Goal: Information Seeking & Learning: Learn about a topic

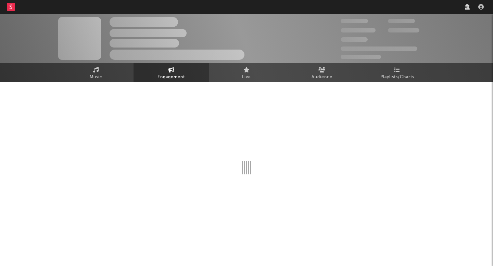
select select "1w"
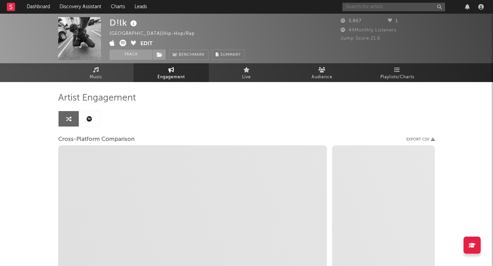
click at [382, 9] on input "text" at bounding box center [394, 7] width 103 height 9
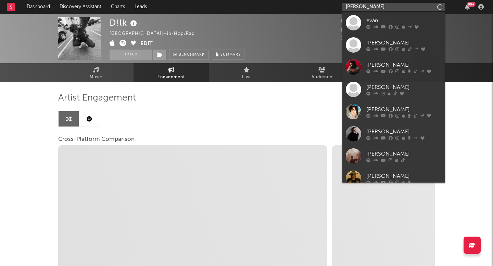
type input "[PERSON_NAME]"
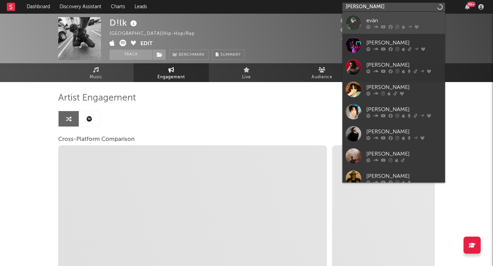
select select "1m"
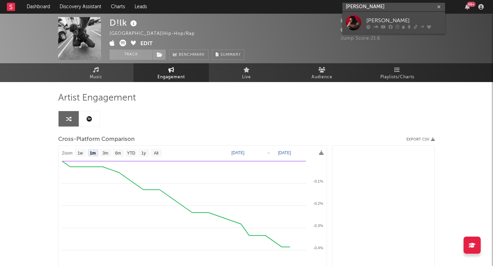
type input "[PERSON_NAME]"
click at [401, 24] on div "[PERSON_NAME]" at bounding box center [404, 20] width 75 height 8
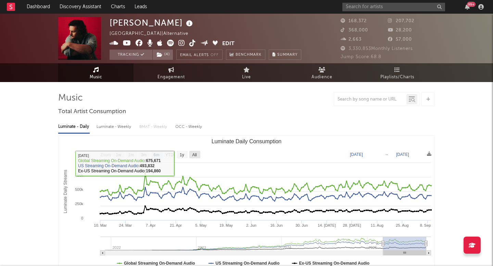
click at [197, 155] on text "All" at bounding box center [194, 155] width 4 height 5
select select "All"
type input "[DATE]"
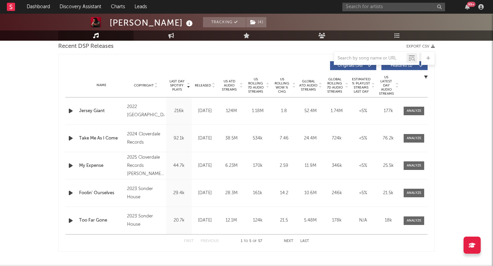
scroll to position [247, 0]
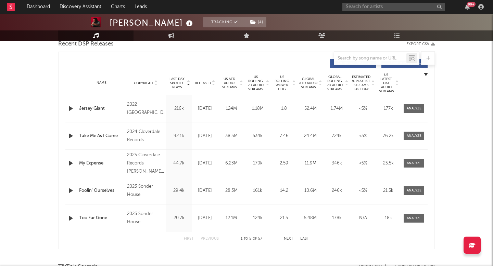
click at [206, 82] on span "Released" at bounding box center [203, 83] width 16 height 4
click at [289, 239] on button "Next" at bounding box center [289, 239] width 10 height 4
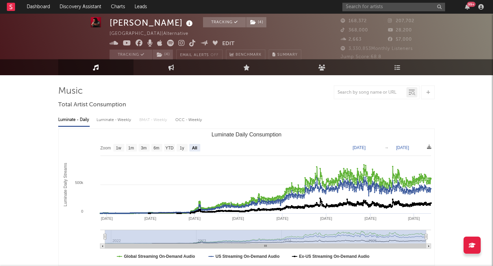
scroll to position [0, 0]
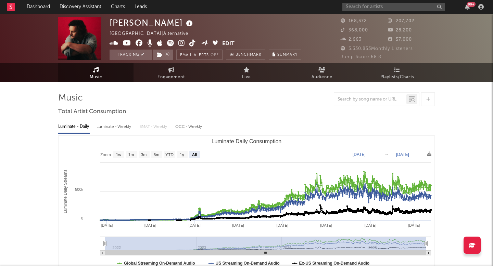
click at [191, 43] on icon at bounding box center [192, 43] width 7 height 7
click at [174, 74] on span "Engagement" at bounding box center [171, 77] width 27 height 8
select select "1w"
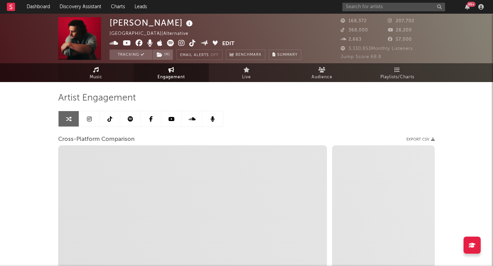
click at [95, 71] on icon at bounding box center [96, 69] width 6 height 5
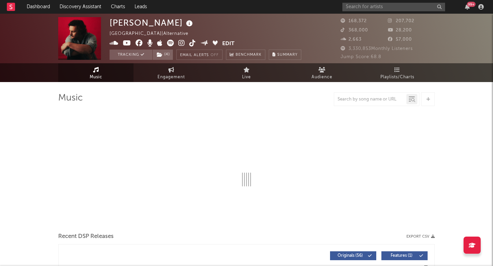
select select "6m"
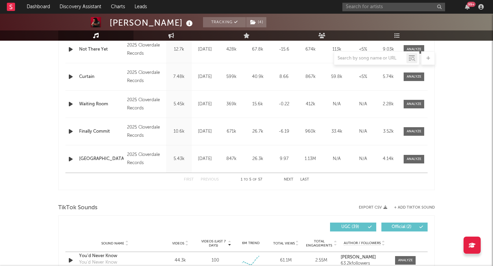
scroll to position [311, 0]
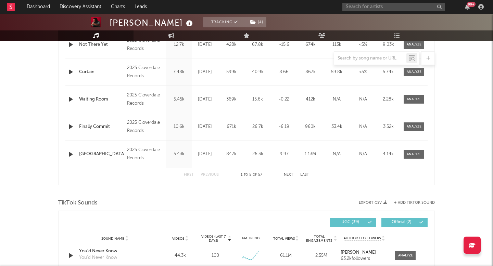
click at [294, 171] on div "First Previous 1 to 5 of 57 Next Last" at bounding box center [246, 175] width 125 height 13
click at [290, 175] on button "Next" at bounding box center [289, 175] width 10 height 4
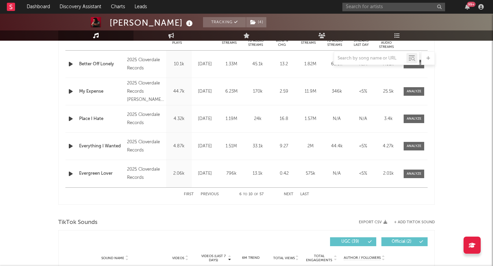
scroll to position [288, 0]
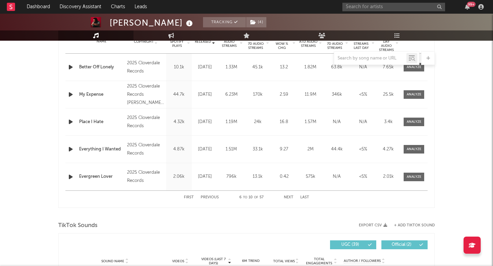
click at [289, 200] on div "First Previous 6 to 10 of 57 Next Last" at bounding box center [246, 197] width 125 height 13
click at [288, 198] on button "Next" at bounding box center [289, 198] width 10 height 4
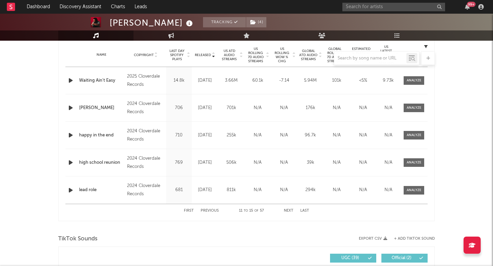
scroll to position [275, 0]
click at [192, 211] on button "First" at bounding box center [189, 212] width 10 height 4
click at [290, 211] on button "Next" at bounding box center [289, 212] width 10 height 4
click at [290, 212] on button "Next" at bounding box center [289, 212] width 10 height 4
click at [257, 54] on div at bounding box center [246, 58] width 377 height 14
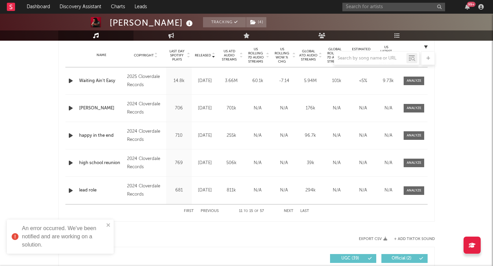
click at [253, 57] on div at bounding box center [246, 58] width 377 height 14
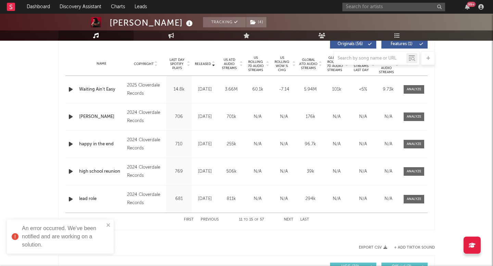
click at [257, 69] on span "US Rolling 7D Audio Streams" at bounding box center [255, 64] width 19 height 16
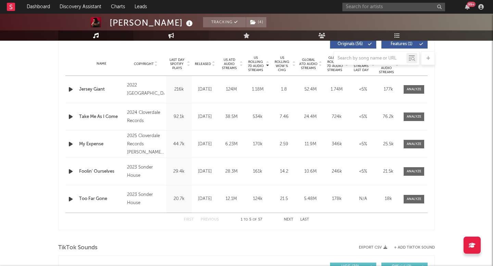
click at [170, 31] on link "Engagement" at bounding box center [171, 35] width 75 height 10
select select "1m"
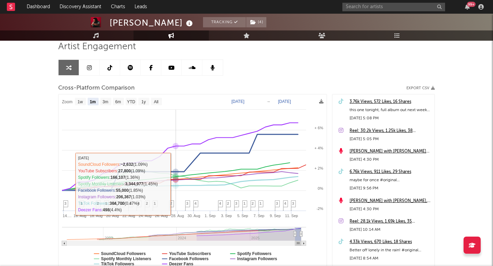
scroll to position [42, 0]
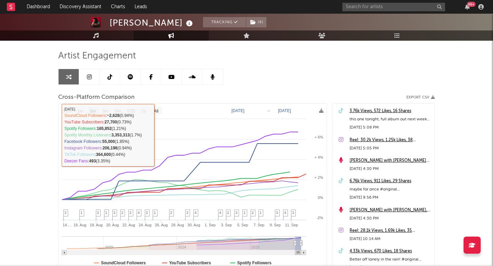
click at [91, 76] on icon at bounding box center [89, 76] width 5 height 5
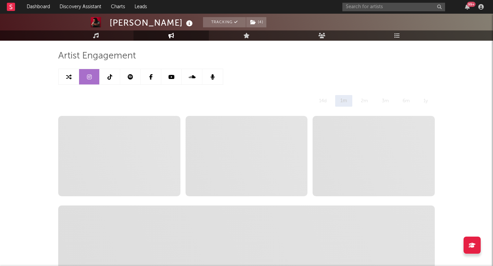
select select "6m"
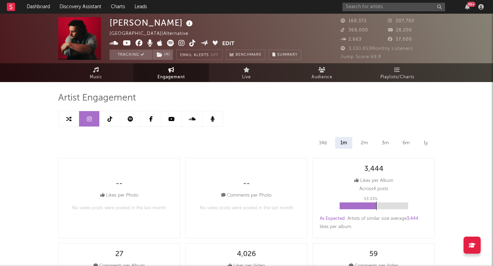
click at [114, 120] on link at bounding box center [110, 118] width 21 height 15
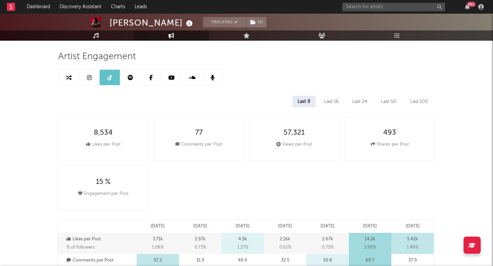
scroll to position [46, 0]
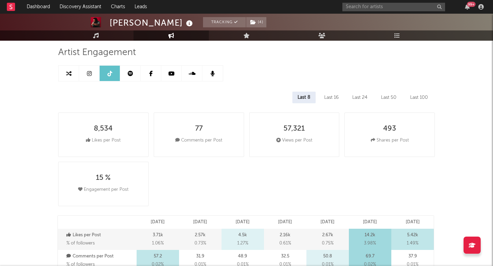
select select "6m"
click at [341, 96] on div "Last 16" at bounding box center [331, 98] width 25 height 12
click at [364, 95] on div "Last 24" at bounding box center [359, 98] width 25 height 12
click at [385, 100] on div "Last 50" at bounding box center [389, 98] width 26 height 12
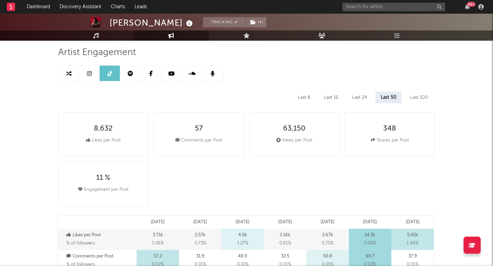
click at [426, 100] on div "Last 100" at bounding box center [419, 98] width 28 height 12
click at [306, 98] on div "Last 8" at bounding box center [304, 98] width 23 height 12
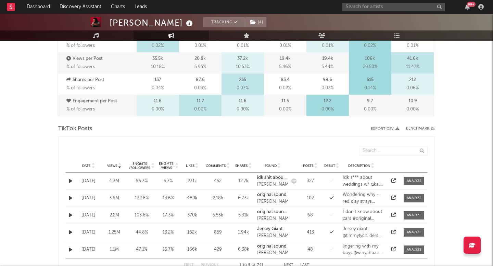
scroll to position [274, 0]
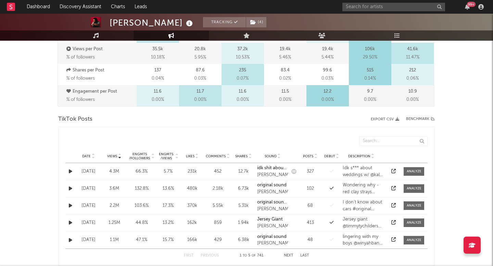
click at [85, 159] on div "Date Views Engmts / Followers Engmts / Views Likes Comments Shares Sound Posts …" at bounding box center [246, 157] width 362 height 14
click at [87, 157] on span "Date" at bounding box center [86, 156] width 9 height 4
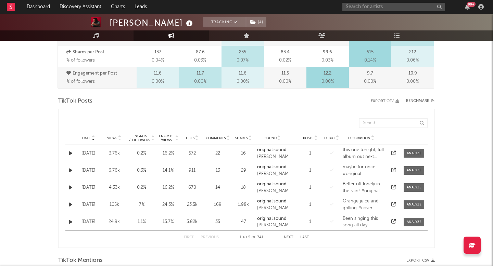
scroll to position [303, 0]
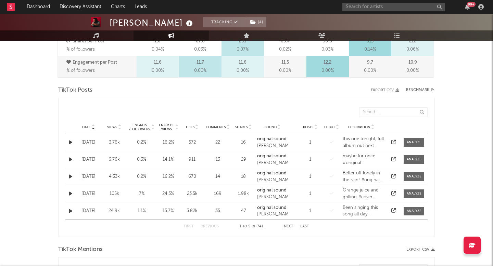
click at [287, 225] on button "Next" at bounding box center [289, 227] width 10 height 4
click at [214, 226] on button "Previous" at bounding box center [210, 227] width 18 height 4
click at [104, 177] on div "314k" at bounding box center [114, 177] width 22 height 7
click at [98, 175] on div "Sep 02 '25" at bounding box center [88, 177] width 22 height 7
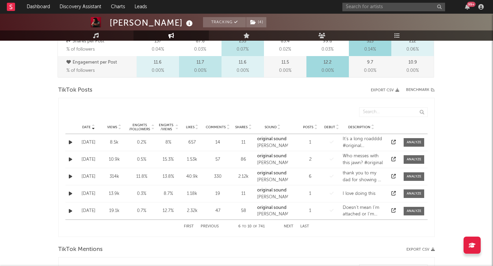
click at [128, 174] on div "Engmts / Followers 11.8 %" at bounding box center [141, 177] width 29 height 7
click at [82, 180] on div "Sep 02 '25" at bounding box center [88, 177] width 22 height 7
click at [87, 176] on div "Sep 02 '25" at bounding box center [88, 177] width 22 height 7
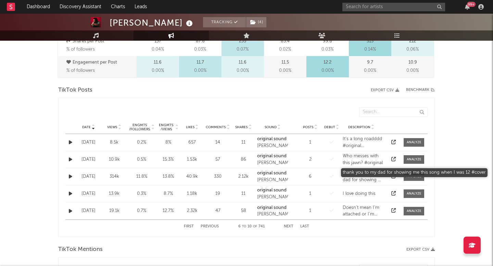
click at [356, 181] on div "thank you to my dad for showing me this song when I was 12 #cover" at bounding box center [364, 176] width 42 height 13
click at [356, 176] on div "thank you to my dad for showing me this song when I was 12 #cover" at bounding box center [364, 176] width 42 height 13
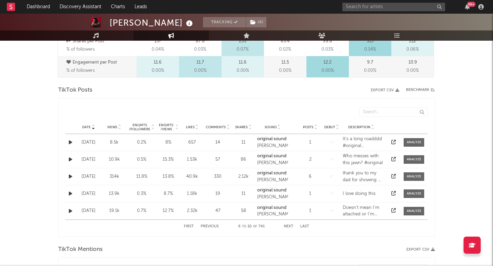
click at [291, 227] on button "Next" at bounding box center [289, 227] width 10 height 4
click at [364, 145] on div "life is a highway" at bounding box center [364, 142] width 42 height 7
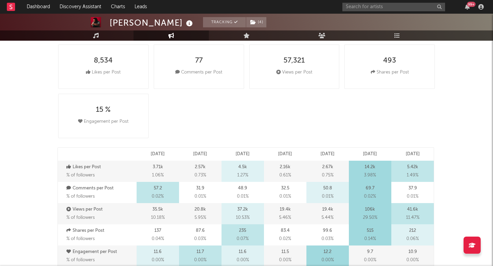
scroll to position [0, 0]
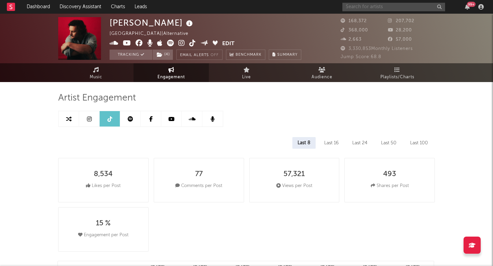
click at [358, 8] on input "text" at bounding box center [394, 7] width 103 height 9
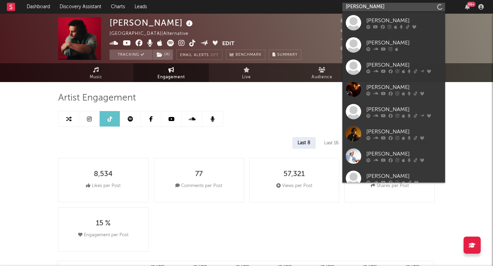
type input "blake whiten"
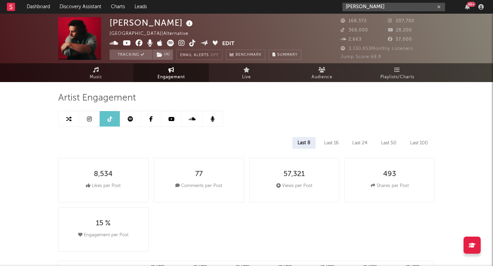
click at [372, 8] on input "blake whiten" at bounding box center [394, 7] width 103 height 9
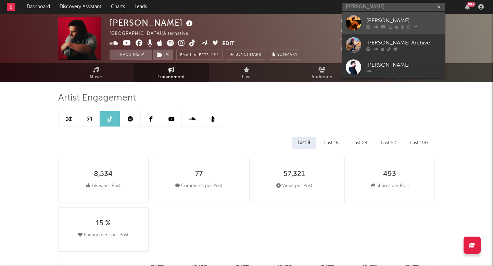
click at [382, 16] on div "[PERSON_NAME]" at bounding box center [404, 20] width 75 height 8
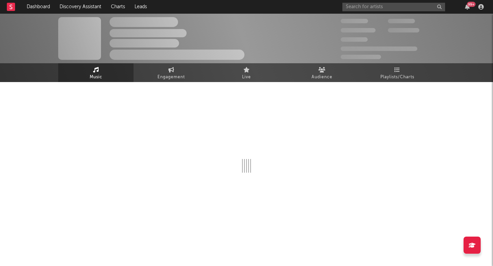
select select "6m"
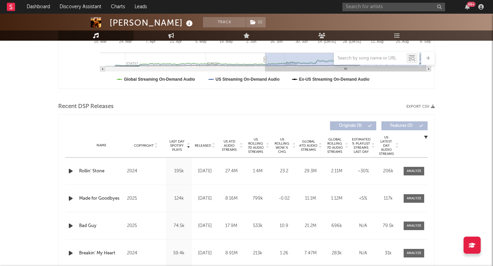
scroll to position [202, 0]
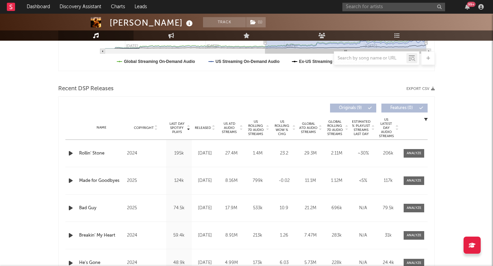
click at [261, 130] on span "US Rolling 7D Audio Streams" at bounding box center [255, 128] width 19 height 16
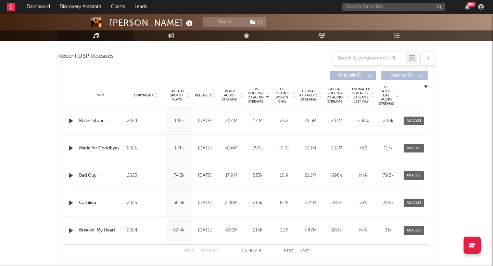
scroll to position [236, 0]
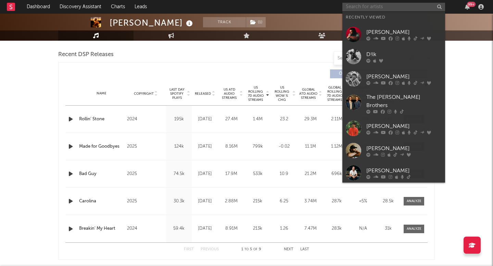
click at [364, 7] on input "text" at bounding box center [394, 7] width 103 height 9
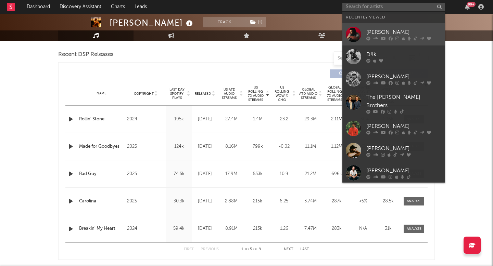
click at [370, 36] on icon at bounding box center [369, 38] width 4 height 4
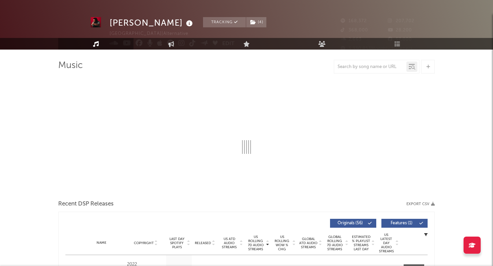
select select "6m"
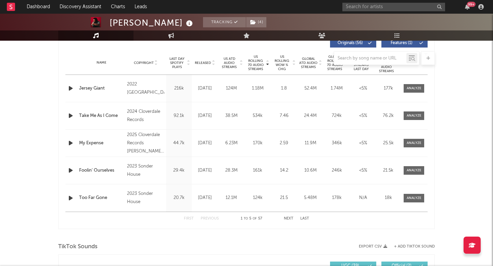
scroll to position [281, 0]
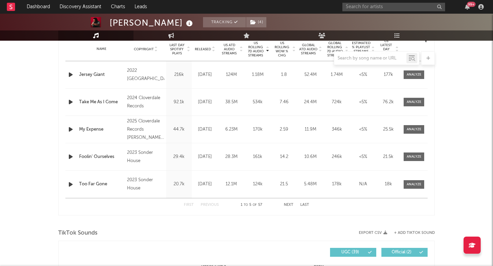
click at [291, 205] on button "Next" at bounding box center [289, 205] width 10 height 4
click at [202, 48] on span "Released" at bounding box center [203, 49] width 16 height 4
click at [290, 204] on button "Next" at bounding box center [289, 205] width 10 height 4
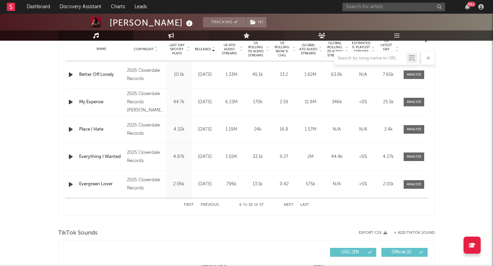
click at [253, 34] on link "Live" at bounding box center [246, 35] width 75 height 10
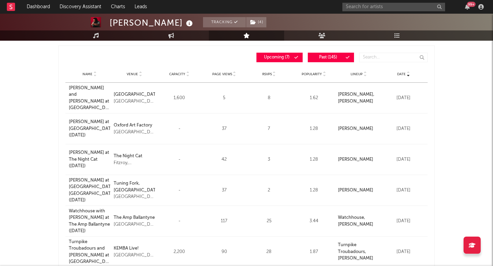
scroll to position [71, 0]
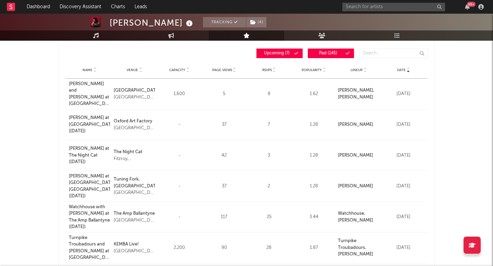
click at [99, 91] on div "Michael Marcagi and Evan Honer at Vicar Street (February 17, 2026)" at bounding box center [89, 94] width 41 height 27
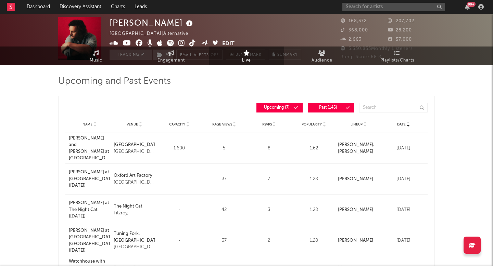
scroll to position [0, 0]
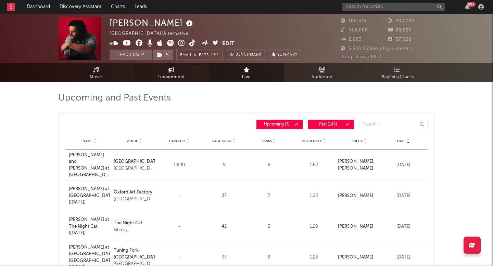
click at [173, 73] on span "Engagement" at bounding box center [171, 77] width 27 height 8
select select "1w"
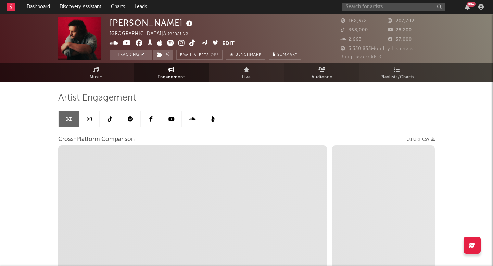
click at [329, 65] on link "Audience" at bounding box center [321, 72] width 75 height 19
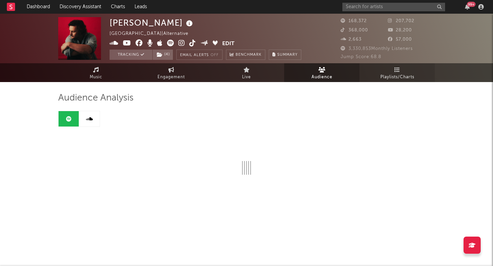
click at [414, 73] on span "Playlists/Charts" at bounding box center [398, 77] width 34 height 8
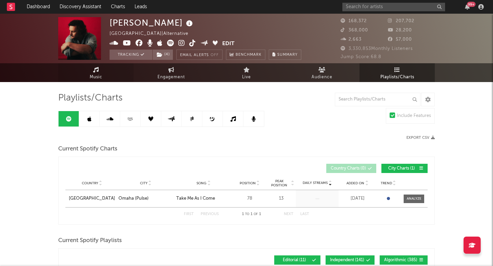
click at [99, 72] on link "Music" at bounding box center [95, 72] width 75 height 19
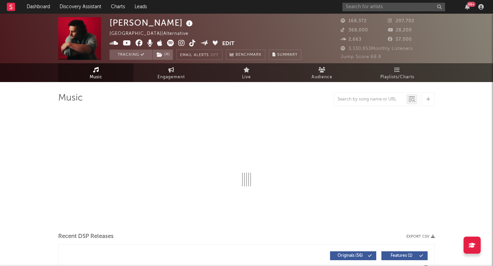
select select "6m"
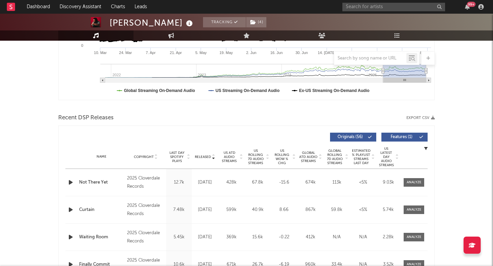
scroll to position [252, 0]
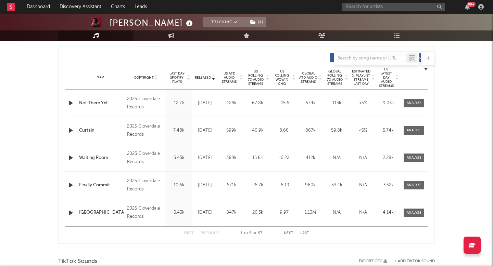
click at [253, 76] on span "US Rolling 7D Audio Streams" at bounding box center [255, 78] width 19 height 16
click at [206, 76] on span "Released" at bounding box center [203, 78] width 16 height 4
click at [289, 233] on button "Next" at bounding box center [289, 234] width 10 height 4
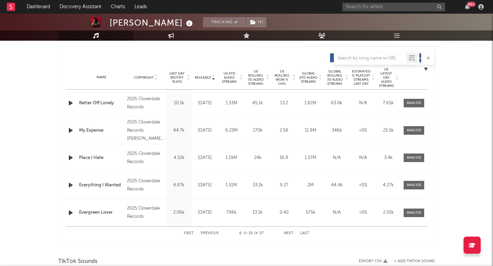
scroll to position [392, 0]
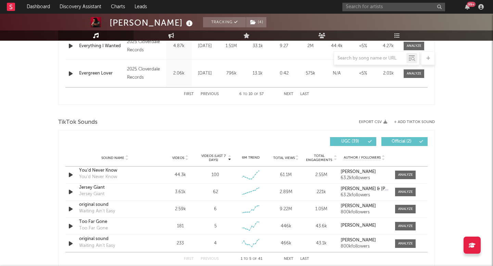
click at [175, 156] on div "Videos" at bounding box center [180, 158] width 32 height 5
click at [219, 157] on span "Videos (last 7 days)" at bounding box center [214, 158] width 28 height 8
click at [408, 171] on span at bounding box center [405, 175] width 21 height 9
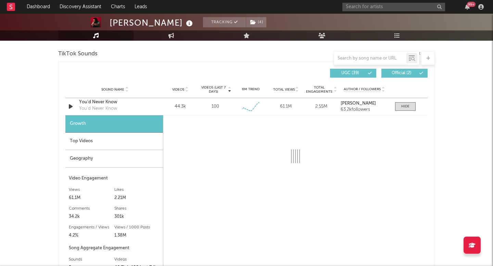
scroll to position [468, 0]
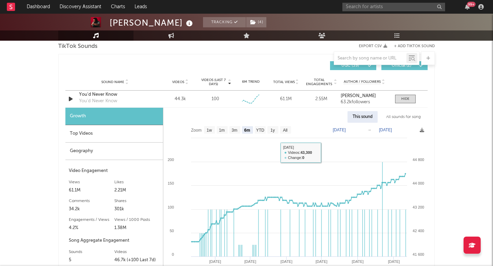
click at [285, 130] on text "All" at bounding box center [285, 130] width 4 height 5
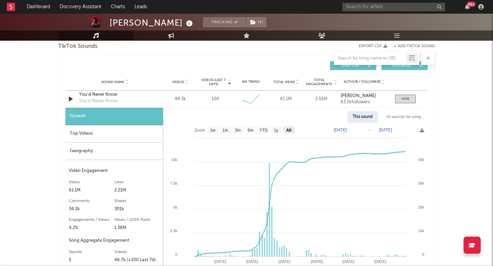
select select "All"
type input "2024-01-22"
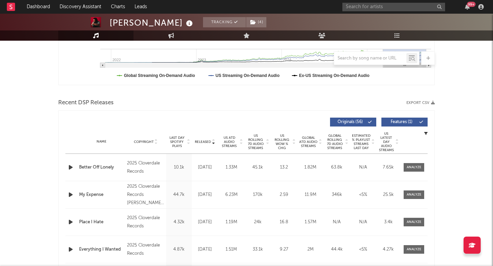
scroll to position [196, 0]
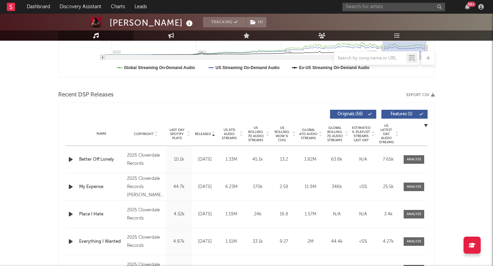
click at [262, 133] on span "US Rolling 7D Audio Streams" at bounding box center [255, 134] width 19 height 16
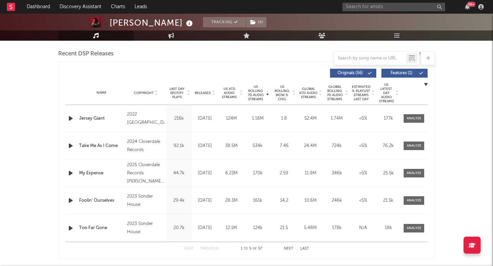
scroll to position [239, 0]
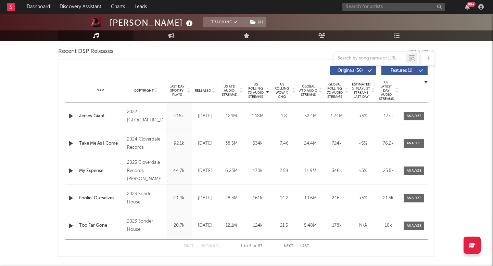
click at [209, 89] on span "Released" at bounding box center [203, 91] width 16 height 4
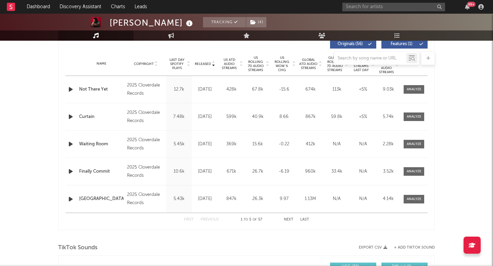
scroll to position [274, 0]
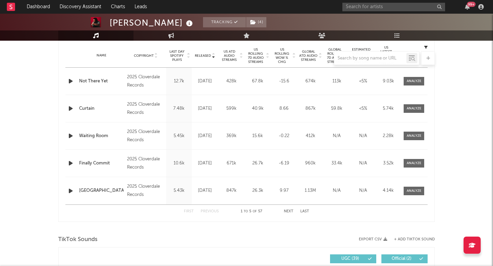
click at [290, 212] on button "Next" at bounding box center [289, 212] width 10 height 4
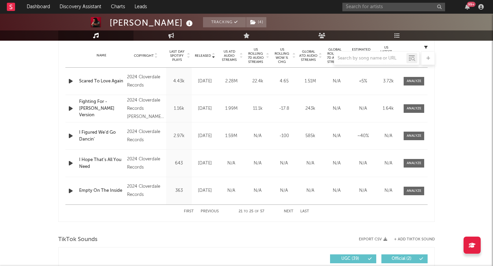
click at [290, 212] on button "Next" at bounding box center [289, 212] width 10 height 4
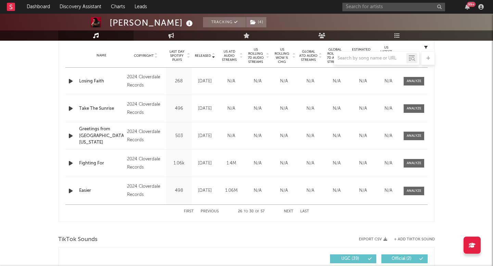
click at [290, 212] on button "Next" at bounding box center [289, 212] width 10 height 4
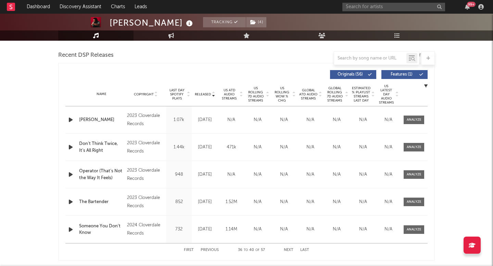
scroll to position [233, 0]
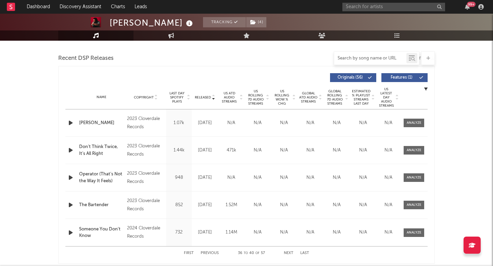
click at [358, 56] on input "text" at bounding box center [370, 58] width 72 height 5
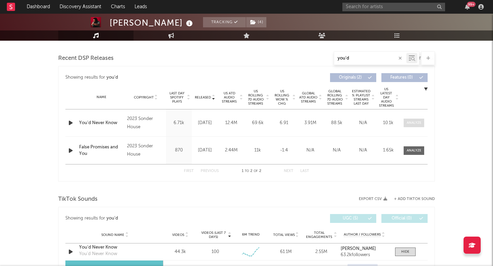
type input "you'd"
click at [408, 124] on div at bounding box center [414, 123] width 15 height 5
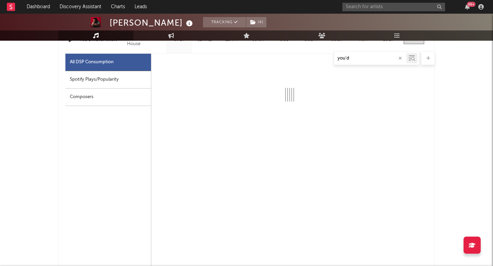
select select "6m"
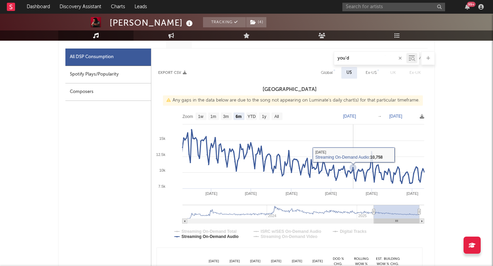
scroll to position [323, 0]
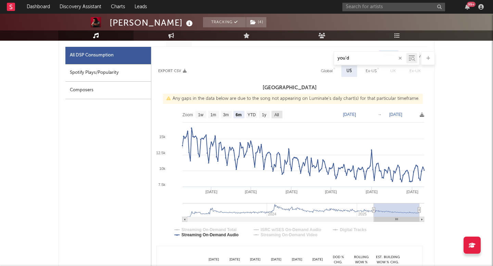
click at [279, 115] on text "All" at bounding box center [276, 115] width 4 height 5
select select "All"
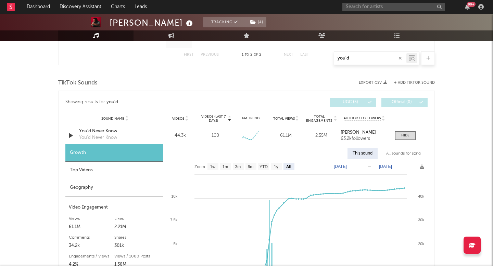
scroll to position [708, 0]
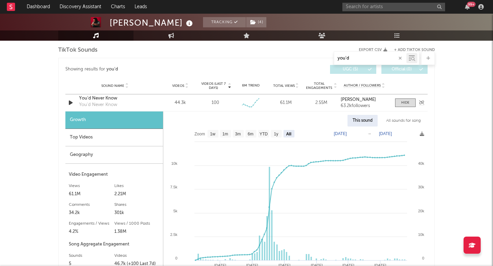
click at [72, 103] on icon "button" at bounding box center [70, 103] width 7 height 9
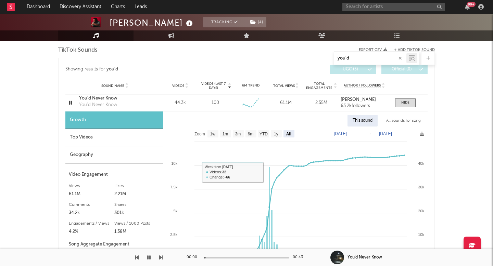
click at [125, 135] on div "Top Videos" at bounding box center [114, 137] width 98 height 17
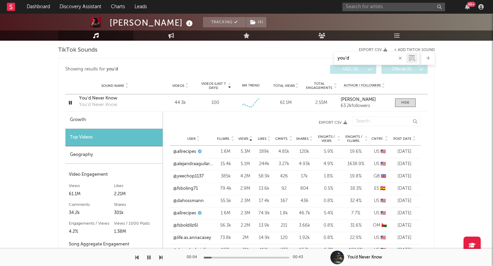
click at [405, 137] on span "Post Date" at bounding box center [403, 139] width 18 height 4
click at [399, 137] on span "Post Date" at bounding box center [403, 139] width 18 height 4
click at [245, 138] on span "Views" at bounding box center [243, 139] width 10 height 4
click at [182, 149] on link "@allrecipes" at bounding box center [184, 152] width 23 height 7
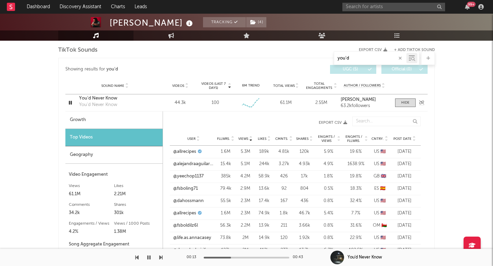
click at [70, 101] on icon "button" at bounding box center [70, 103] width 7 height 9
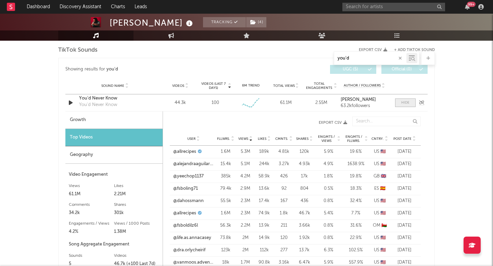
click at [399, 99] on span at bounding box center [405, 103] width 21 height 9
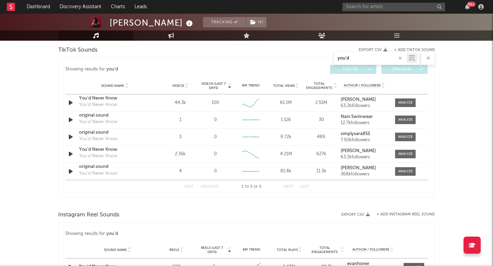
click at [181, 86] on span "Videos" at bounding box center [178, 86] width 12 height 4
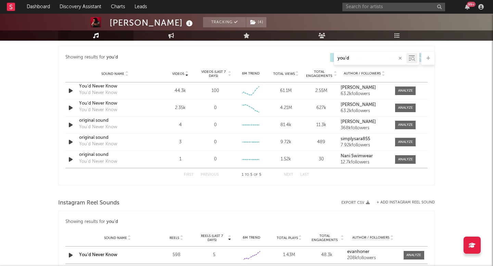
click at [179, 72] on span "Videos" at bounding box center [178, 74] width 12 height 4
click at [213, 77] on span "Videos (last 7 days)" at bounding box center [214, 74] width 28 height 8
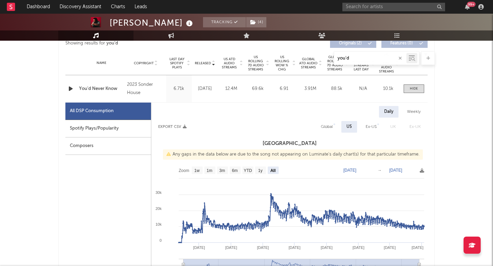
scroll to position [268, 0]
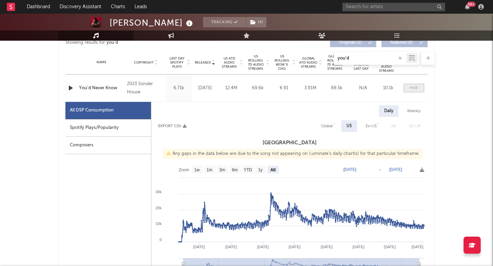
click at [418, 90] on div at bounding box center [414, 88] width 8 height 5
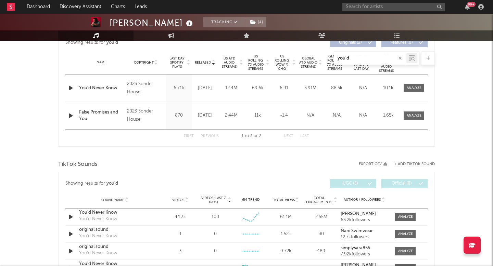
click at [202, 58] on div "you'd" at bounding box center [246, 58] width 377 height 14
click at [415, 121] on div "Name False Promises and You Copyright 2023 Sonder House Label Sonder House Albu…" at bounding box center [246, 115] width 362 height 27
click at [415, 117] on div at bounding box center [414, 115] width 15 height 5
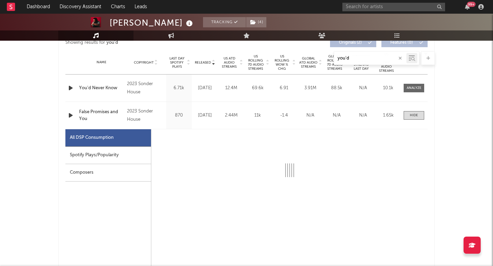
click at [420, 110] on div "Name False Promises and You Copyright 2023 Sonder House Label Sonder House Albu…" at bounding box center [246, 115] width 362 height 27
click at [416, 117] on div at bounding box center [414, 115] width 8 height 5
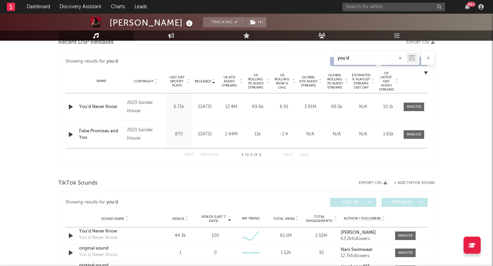
scroll to position [224, 0]
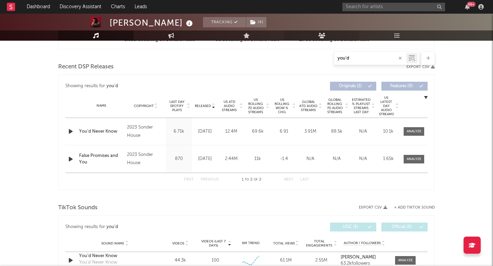
click at [291, 37] on link "Audience" at bounding box center [321, 35] width 75 height 10
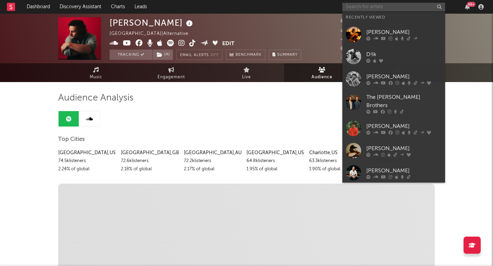
click at [363, 8] on input "text" at bounding box center [394, 7] width 103 height 9
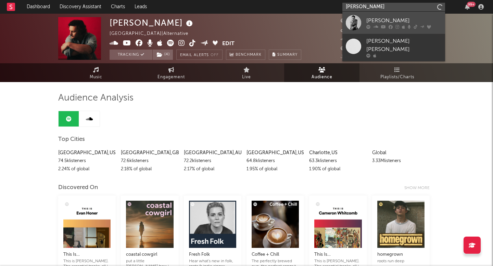
type input "cameron whitcom"
click at [367, 17] on div "[PERSON_NAME]" at bounding box center [404, 20] width 75 height 8
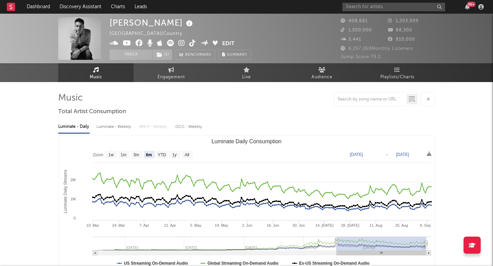
click at [188, 40] on span at bounding box center [166, 44] width 113 height 9
click at [191, 43] on icon at bounding box center [192, 43] width 7 height 7
click at [184, 154] on rect "Luminate Daily Consumption" at bounding box center [187, 155] width 11 height 8
select select "All"
type input "2023-11-05"
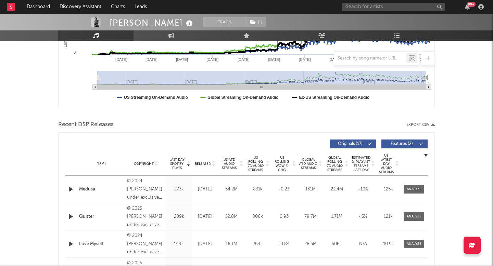
scroll to position [174, 0]
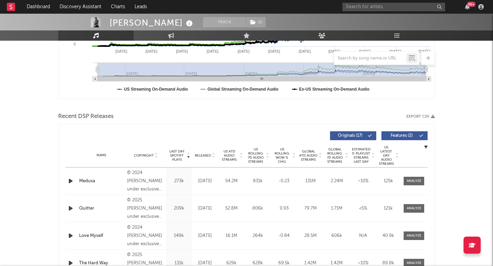
click at [255, 155] on span "US Rolling 7D Audio Streams" at bounding box center [255, 156] width 19 height 16
click at [284, 151] on span "US Rolling WoW % Chg" at bounding box center [282, 156] width 19 height 16
click at [245, 153] on div "US Rolling 7D Audio Streams" at bounding box center [258, 156] width 26 height 16
click at [251, 153] on span "US Rolling 7D Audio Streams" at bounding box center [255, 156] width 19 height 16
click at [258, 160] on span "US Rolling 7D Audio Streams" at bounding box center [255, 156] width 19 height 16
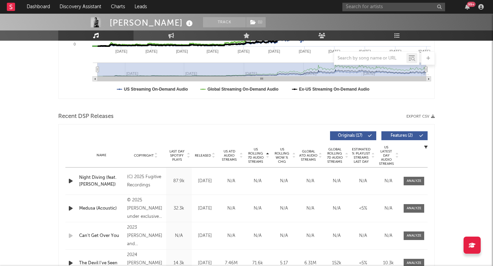
click at [258, 160] on span "US Rolling 7D Audio Streams" at bounding box center [255, 156] width 19 height 16
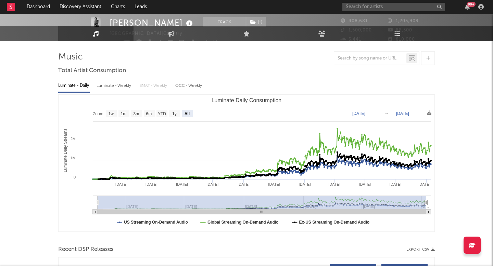
scroll to position [0, 0]
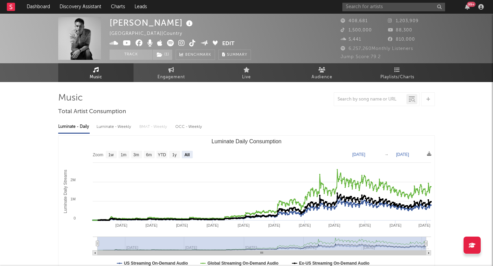
click at [127, 127] on div "Luminate - Weekly" at bounding box center [115, 127] width 36 height 12
select select "6m"
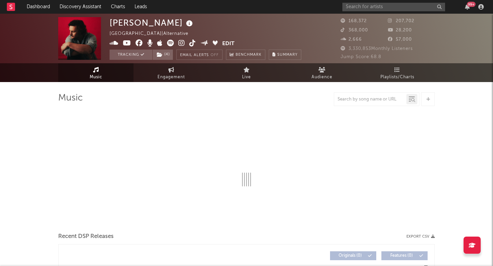
click at [194, 40] on icon at bounding box center [192, 43] width 7 height 7
select select "6m"
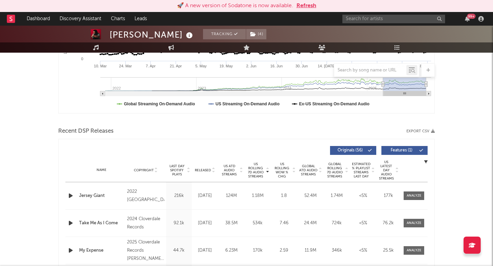
scroll to position [189, 0]
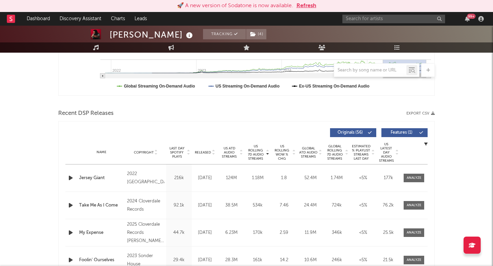
click at [206, 152] on span "Released" at bounding box center [203, 153] width 16 height 4
click at [408, 174] on span at bounding box center [414, 178] width 21 height 9
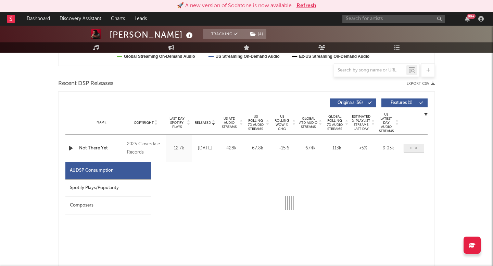
select select "1w"
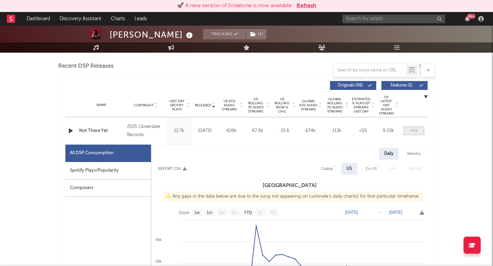
scroll to position [263, 0]
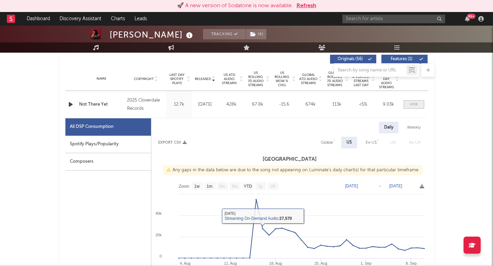
click at [413, 102] on div at bounding box center [414, 104] width 8 height 5
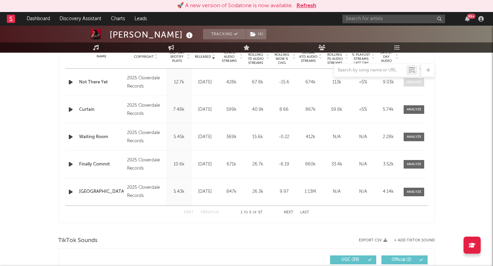
scroll to position [288, 0]
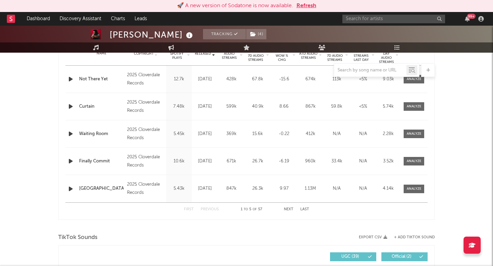
click at [414, 111] on div "Name Curtain Copyright 2025 Cloverdale Records Label Cloverdale Records Album N…" at bounding box center [246, 106] width 362 height 27
click at [412, 161] on div at bounding box center [414, 161] width 15 height 5
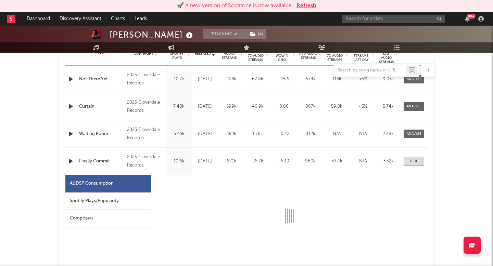
select select "1w"
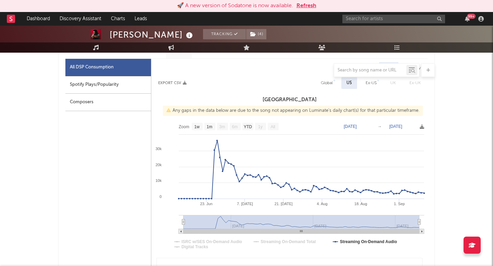
scroll to position [413, 0]
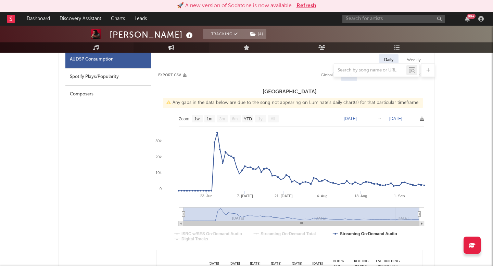
click at [166, 48] on link "Engagement" at bounding box center [171, 47] width 75 height 10
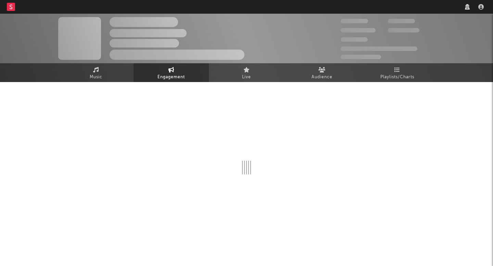
select select "1w"
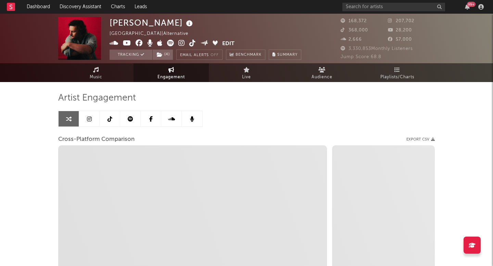
click at [92, 123] on link at bounding box center [89, 118] width 21 height 15
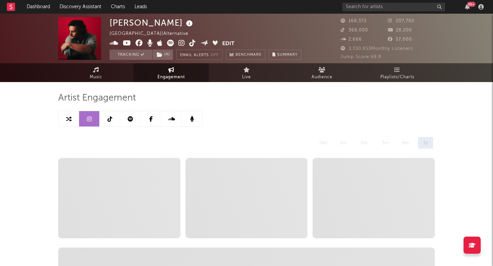
select select "6m"
click at [110, 118] on icon at bounding box center [110, 118] width 5 height 5
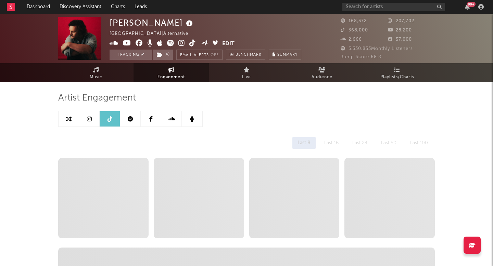
select select "6m"
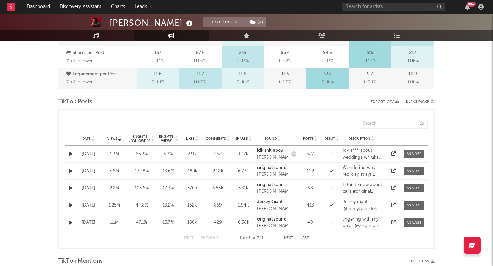
scroll to position [296, 0]
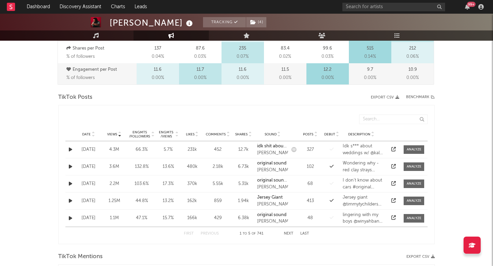
click at [288, 234] on button "Next" at bounding box center [289, 234] width 10 height 4
click at [289, 231] on div "First Previous 6 to 10 of 741 Next Last" at bounding box center [246, 233] width 125 height 13
click at [83, 133] on span "Date" at bounding box center [86, 135] width 9 height 4
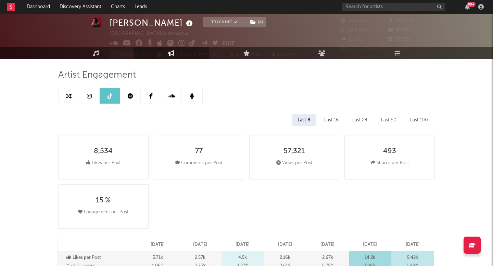
scroll to position [3, 0]
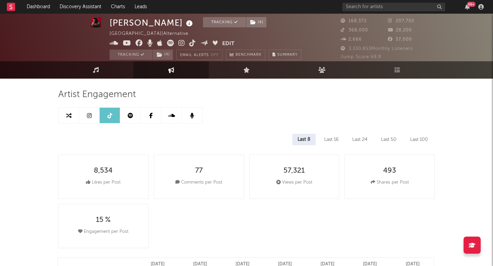
click at [134, 113] on link at bounding box center [130, 115] width 21 height 15
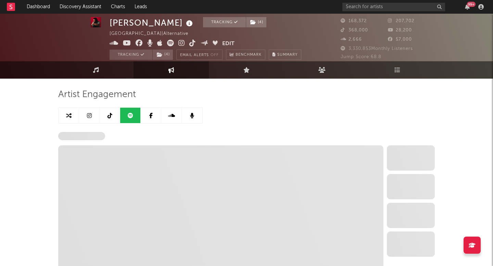
select select "6m"
select select "1w"
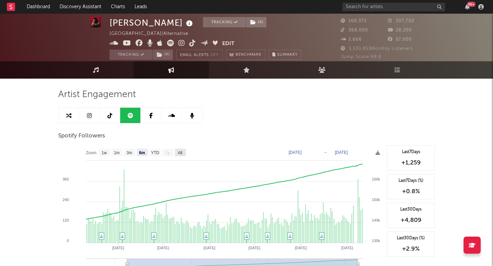
click at [182, 152] on text "All" at bounding box center [180, 153] width 4 height 5
select select "All"
type input "[DATE]"
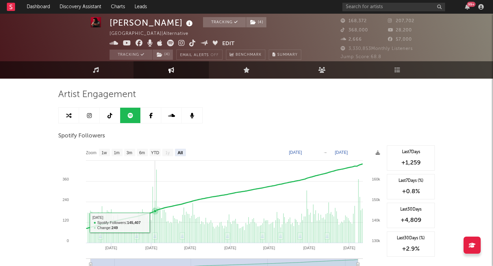
click at [157, 223] on rect at bounding box center [220, 214] width 325 height 137
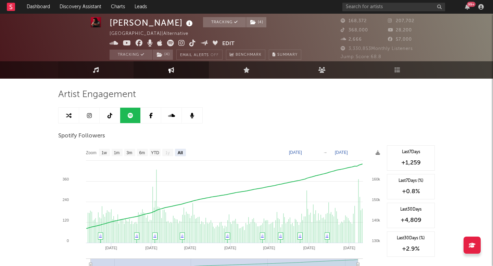
click at [91, 68] on link "Music" at bounding box center [95, 69] width 75 height 17
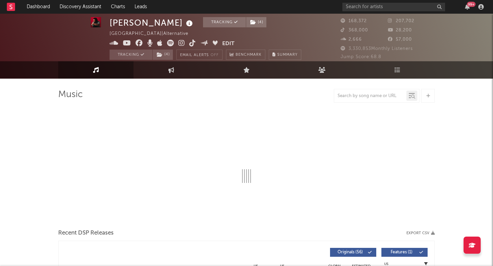
select select "6m"
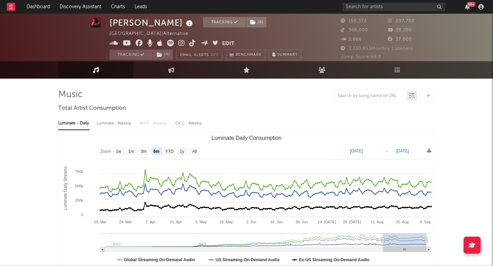
click at [117, 72] on link "Music" at bounding box center [95, 69] width 75 height 17
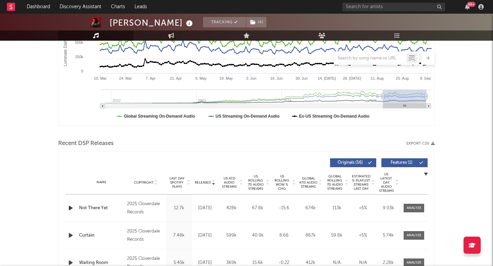
scroll to position [154, 0]
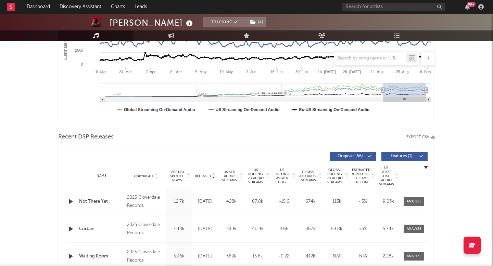
click at [208, 178] on span "Released" at bounding box center [203, 176] width 16 height 4
click at [208, 174] on div "Released" at bounding box center [205, 176] width 23 height 5
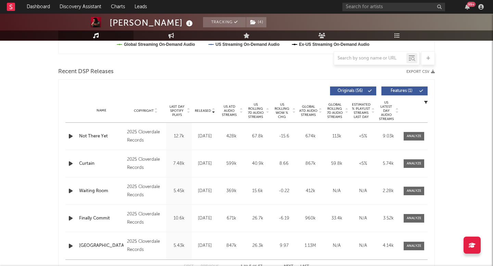
scroll to position [216, 0]
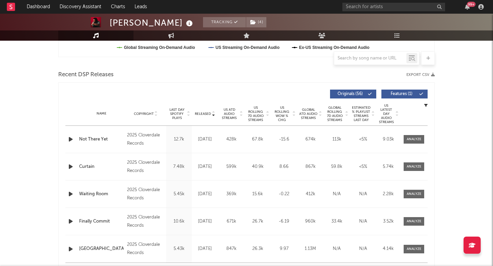
click at [366, 63] on div at bounding box center [377, 58] width 86 height 14
click at [364, 56] on input "text" at bounding box center [370, 58] width 72 height 5
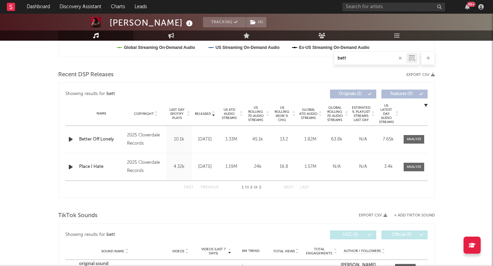
type input "bett"
click at [383, 39] on link "Playlists/Charts" at bounding box center [397, 35] width 75 height 10
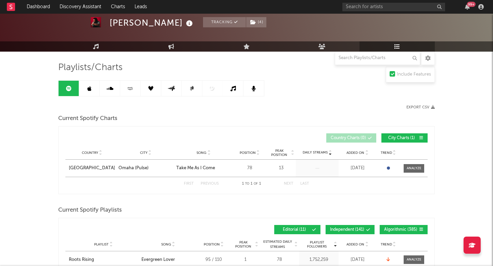
scroll to position [58, 0]
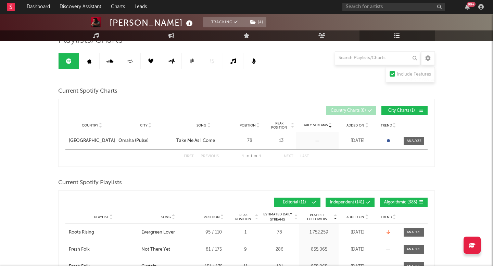
click at [356, 198] on button "Independent ( 141 )" at bounding box center [350, 202] width 49 height 9
click at [399, 204] on span "Algorithmic ( 385 )" at bounding box center [400, 203] width 33 height 4
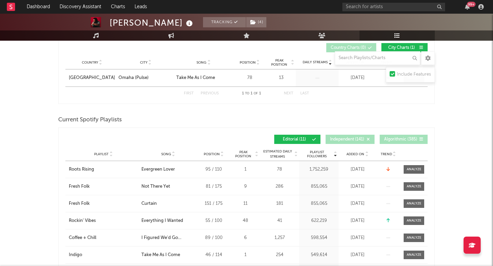
scroll to position [134, 0]
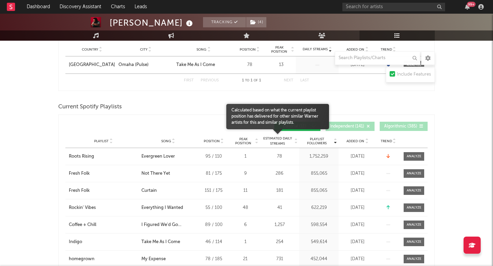
click at [282, 139] on span "Estimated Daily Streams" at bounding box center [278, 141] width 32 height 10
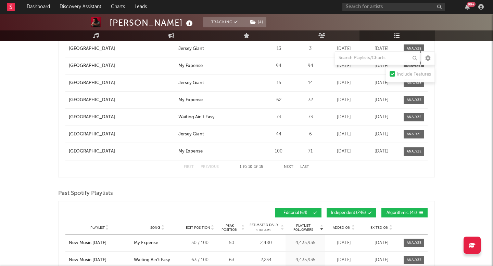
scroll to position [793, 0]
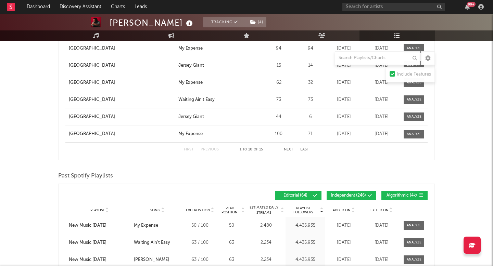
click at [347, 194] on span "Independent ( 246 )" at bounding box center [348, 196] width 35 height 4
click at [389, 193] on button "Algorithmic ( 4k )" at bounding box center [405, 195] width 46 height 9
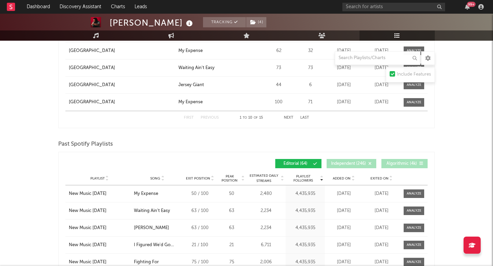
scroll to position [872, 0]
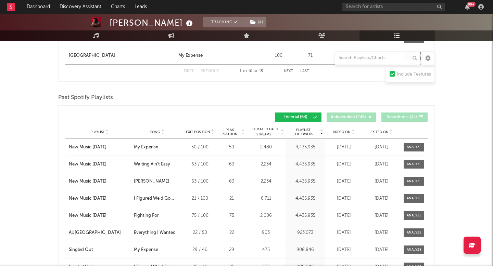
click at [95, 133] on span "Playlist" at bounding box center [97, 132] width 14 height 4
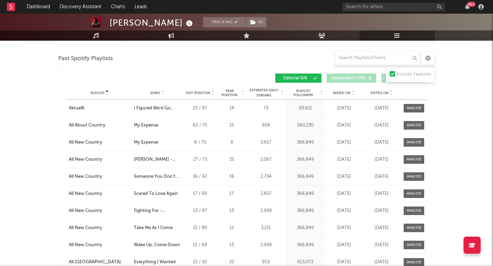
scroll to position [903, 0]
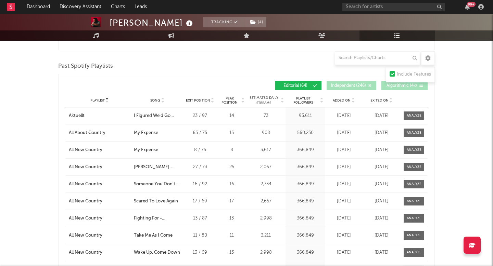
click at [98, 98] on div "Playlist" at bounding box center [100, 100] width 62 height 5
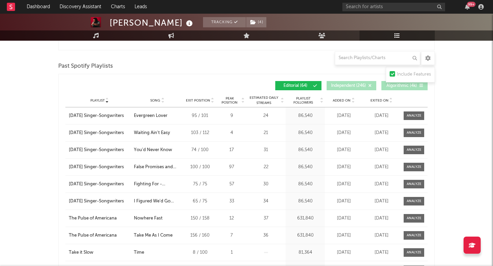
scroll to position [971, 0]
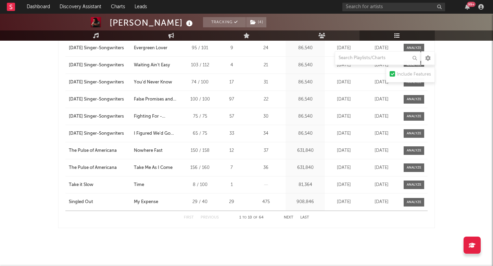
click at [292, 217] on button "Next" at bounding box center [289, 218] width 10 height 4
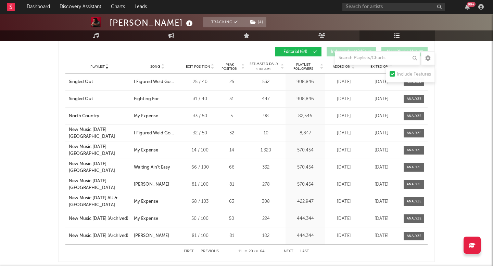
scroll to position [919, 0]
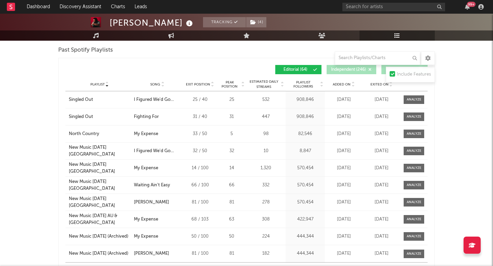
click at [309, 82] on span "Playlist Followers" at bounding box center [303, 84] width 32 height 8
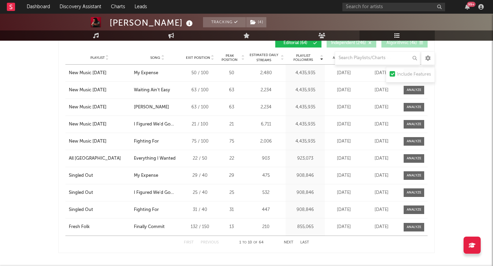
scroll to position [974, 0]
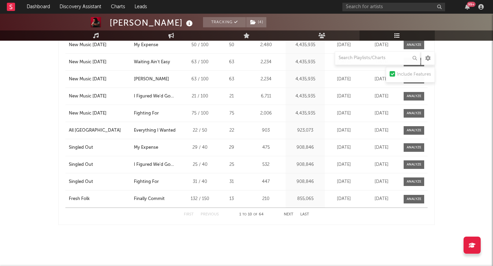
click at [292, 213] on div "First Previous 1 to 10 of 64 Next Last" at bounding box center [246, 214] width 125 height 13
click at [292, 213] on button "Next" at bounding box center [289, 215] width 10 height 4
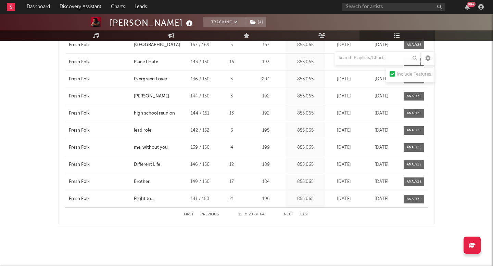
click at [292, 213] on button "Next" at bounding box center [289, 215] width 10 height 4
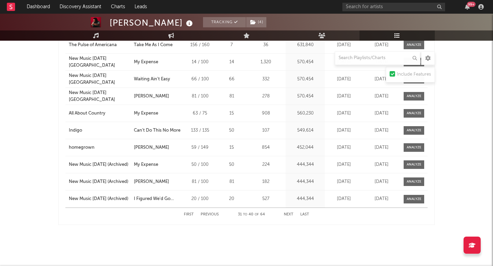
click at [292, 213] on button "Next" at bounding box center [289, 215] width 10 height 4
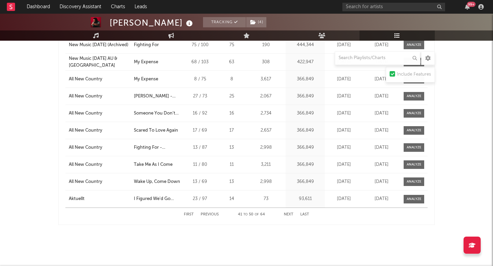
click at [292, 213] on button "Next" at bounding box center [289, 215] width 10 height 4
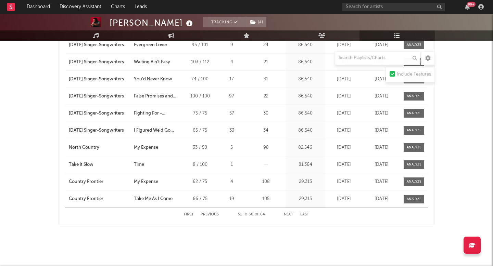
click at [292, 213] on button "Next" at bounding box center [289, 215] width 10 height 4
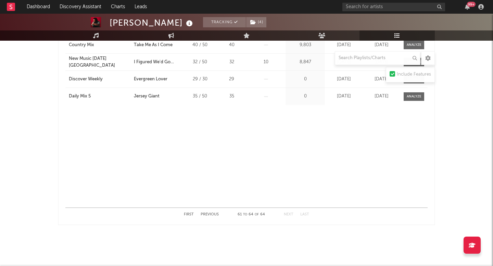
click at [210, 214] on button "Previous" at bounding box center [210, 215] width 18 height 4
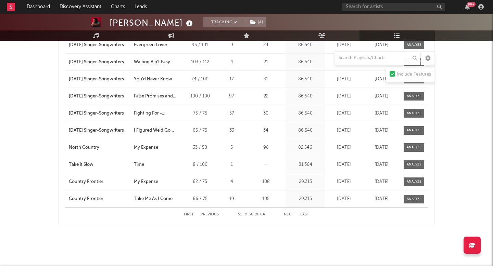
click at [210, 214] on button "Previous" at bounding box center [210, 215] width 18 height 4
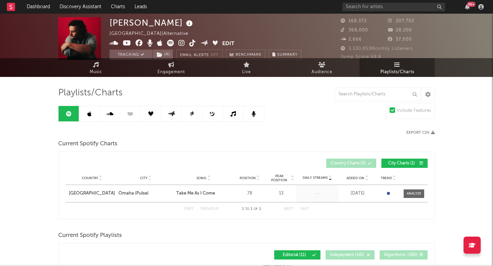
scroll to position [0, 0]
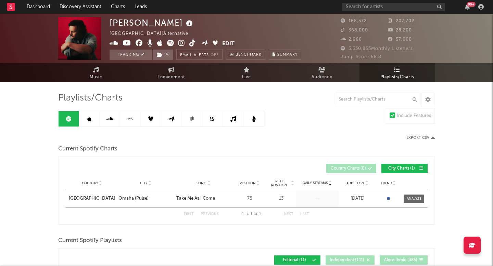
click at [90, 115] on link at bounding box center [89, 118] width 21 height 15
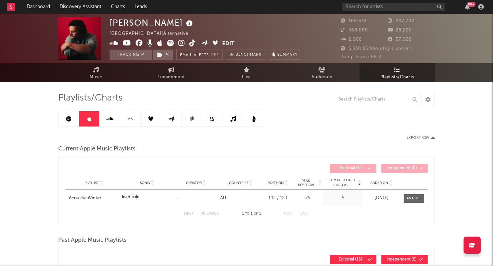
click at [101, 116] on link at bounding box center [110, 118] width 21 height 15
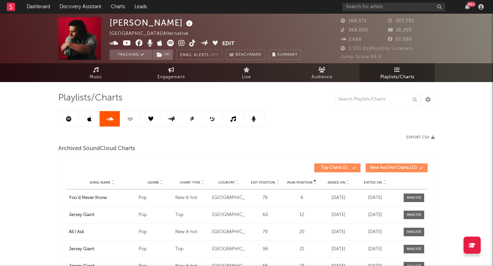
click at [135, 110] on div "Playlists/Charts Export CSV Archived SoundCloud Charts Peak Position Song Name …" at bounding box center [246, 235] width 377 height 286
click at [135, 114] on link at bounding box center [130, 118] width 21 height 15
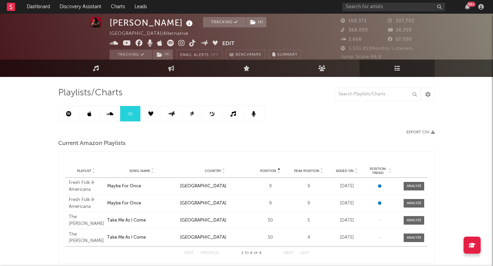
scroll to position [5, 0]
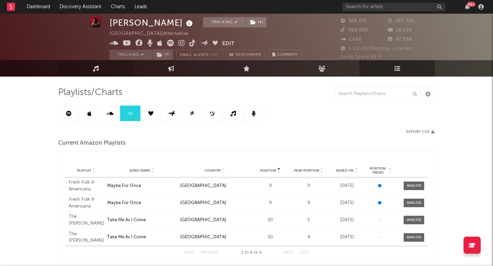
click at [91, 69] on link "Music" at bounding box center [95, 68] width 75 height 16
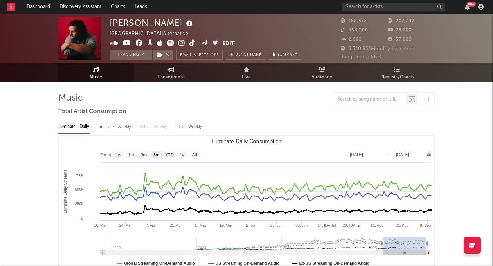
click at [174, 41] on span at bounding box center [166, 44] width 113 height 9
click at [171, 41] on icon at bounding box center [170, 43] width 7 height 7
click at [99, 70] on link "Music" at bounding box center [95, 72] width 75 height 19
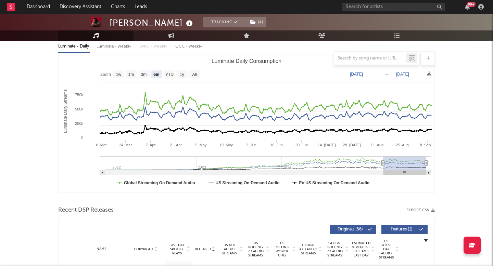
scroll to position [31, 0]
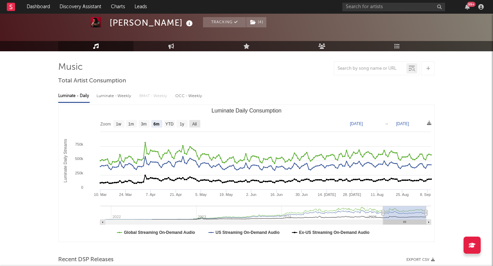
click at [193, 124] on text "All" at bounding box center [194, 124] width 4 height 5
select select "All"
type input "[DATE]"
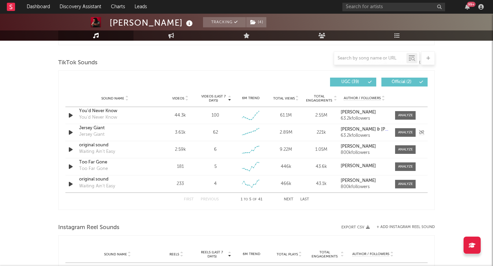
scroll to position [451, 0]
click at [181, 97] on span "Videos" at bounding box center [178, 99] width 12 height 4
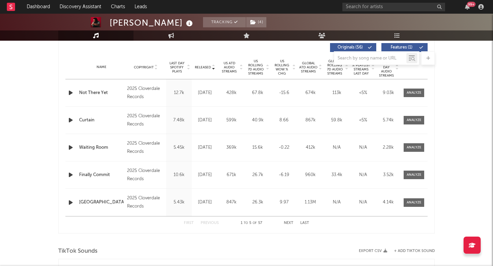
scroll to position [251, 0]
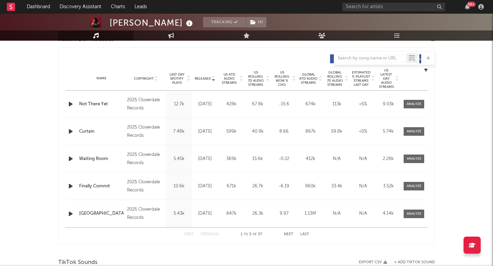
click at [256, 75] on span "US Rolling 7D Audio Streams" at bounding box center [255, 79] width 19 height 16
click at [94, 159] on div "My Expense" at bounding box center [101, 159] width 45 height 7
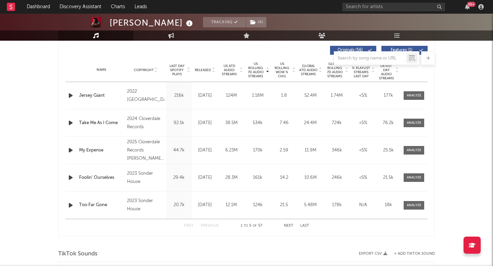
click at [70, 121] on icon "button" at bounding box center [70, 123] width 7 height 9
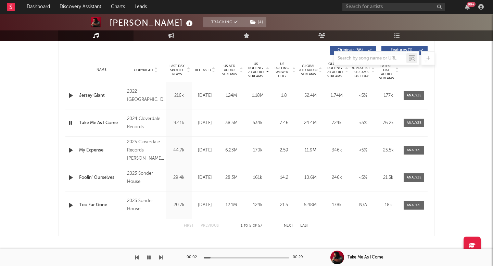
click at [70, 121] on icon "button" at bounding box center [70, 123] width 7 height 9
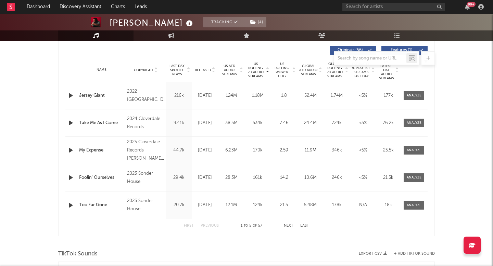
click at [73, 180] on icon "button" at bounding box center [70, 178] width 7 height 9
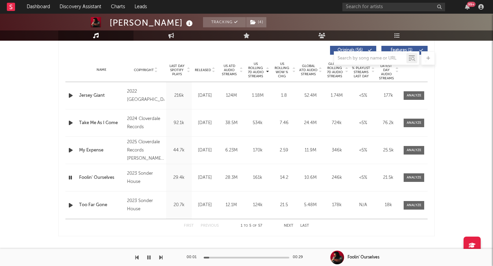
click at [225, 69] on span "US ATD Audio Streams" at bounding box center [229, 70] width 19 height 12
click at [257, 70] on span "US Rolling 7D Audio Streams" at bounding box center [255, 70] width 19 height 16
click at [207, 68] on span "Released" at bounding box center [203, 70] width 16 height 4
click at [71, 177] on icon "button" at bounding box center [70, 178] width 7 height 9
click at [70, 150] on icon "button" at bounding box center [70, 150] width 7 height 9
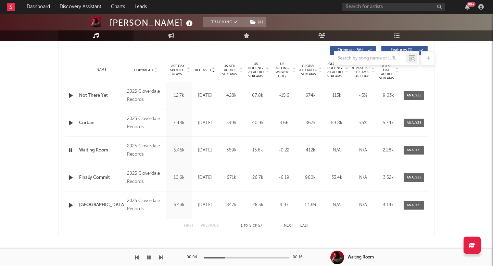
click at [72, 207] on icon "button" at bounding box center [70, 205] width 7 height 9
click at [381, 8] on input "text" at bounding box center [394, 7] width 103 height 9
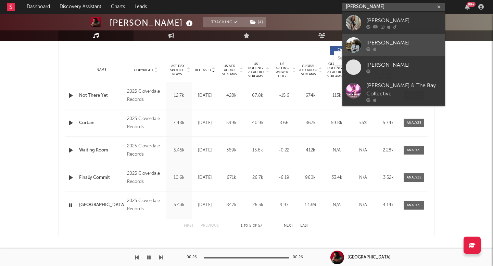
type input "[PERSON_NAME]"
click at [374, 41] on div "[PERSON_NAME]" at bounding box center [404, 43] width 75 height 8
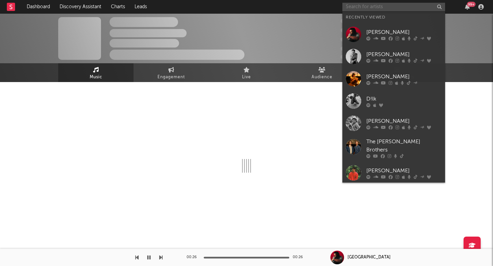
click at [383, 7] on input "text" at bounding box center [394, 7] width 103 height 9
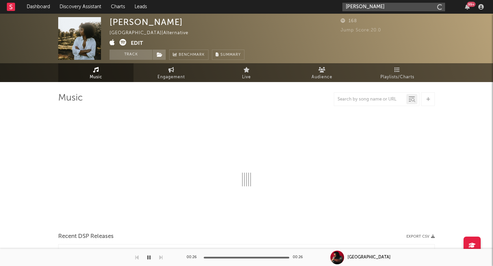
type input "[PERSON_NAME]"
select select "6m"
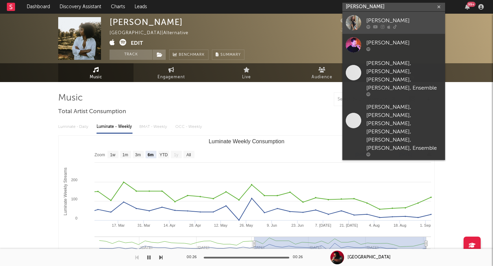
type input "[PERSON_NAME]"
click at [383, 25] on icon at bounding box center [383, 27] width 4 height 4
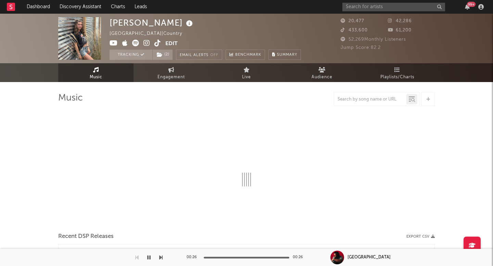
select select "6m"
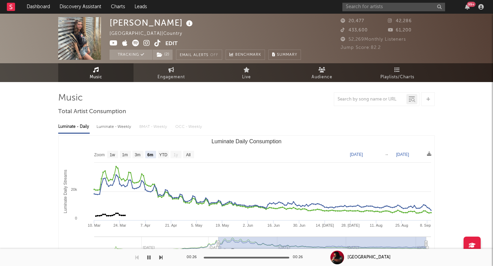
click at [157, 42] on icon at bounding box center [157, 43] width 7 height 7
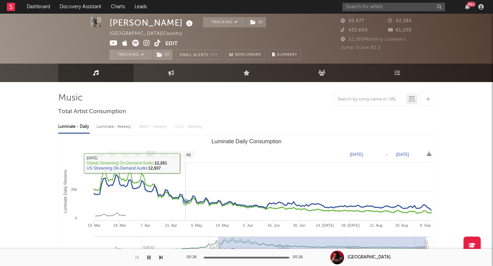
scroll to position [118, 0]
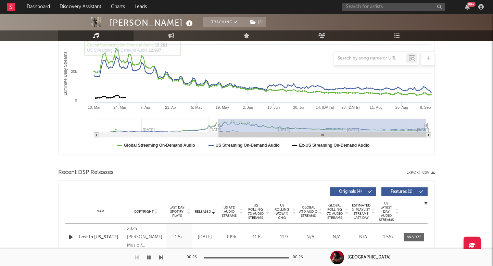
click at [225, 207] on span "US ATD Audio Streams" at bounding box center [229, 212] width 19 height 12
click at [256, 212] on span "US Rolling 7D Audio Streams" at bounding box center [255, 212] width 19 height 16
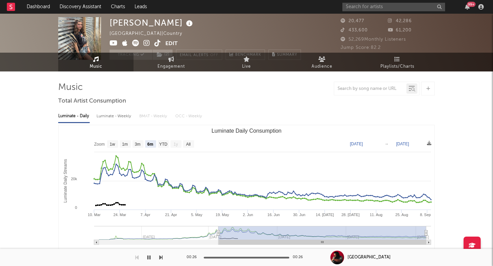
scroll to position [0, 0]
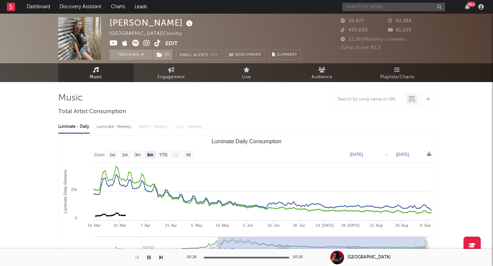
click at [412, 4] on input "text" at bounding box center [394, 7] width 103 height 9
click at [386, 9] on input "[PERSON_NAME]" at bounding box center [394, 7] width 103 height 9
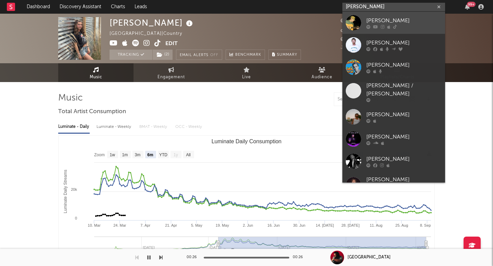
type input "[PERSON_NAME]"
click at [386, 23] on div "[PERSON_NAME]" at bounding box center [404, 20] width 75 height 8
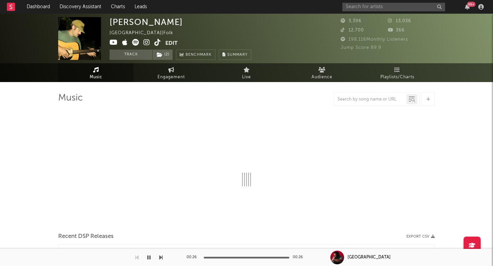
select select "6m"
